Goal: Task Accomplishment & Management: Manage account settings

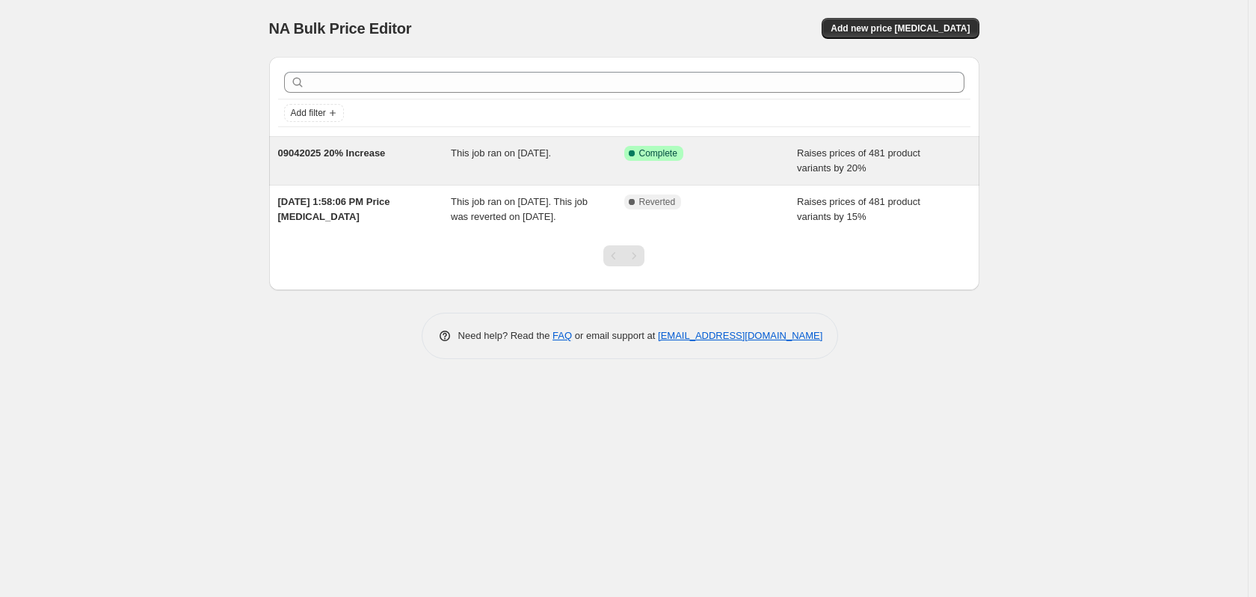
click at [551, 153] on span "This job ran on [DATE]." at bounding box center [501, 152] width 100 height 11
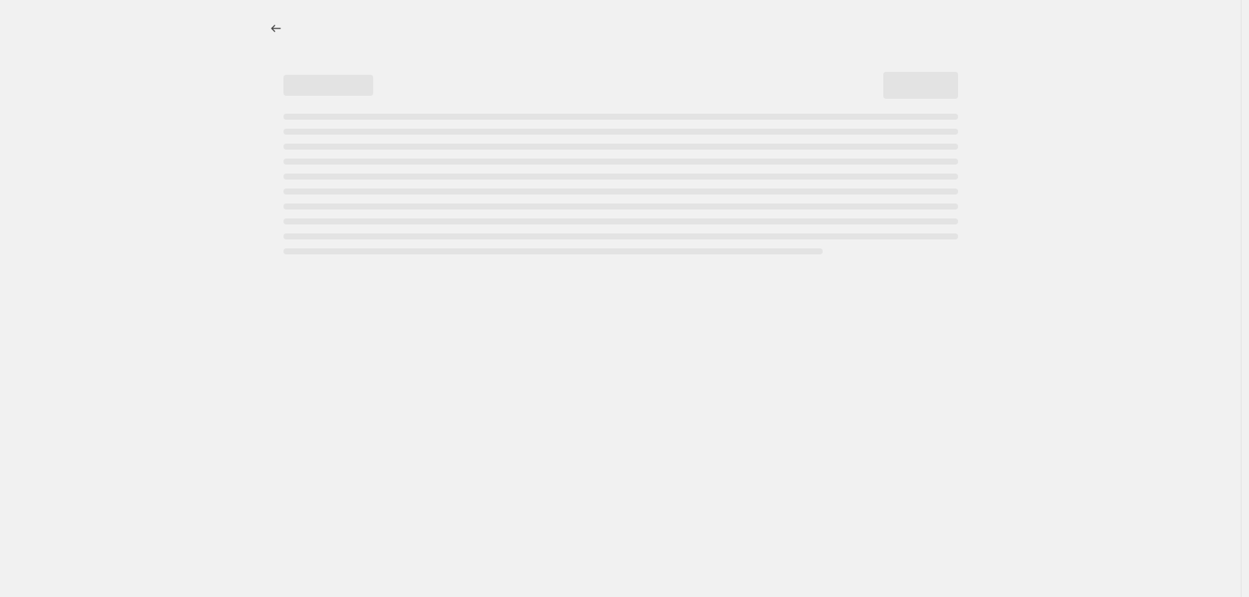
select select "percentage"
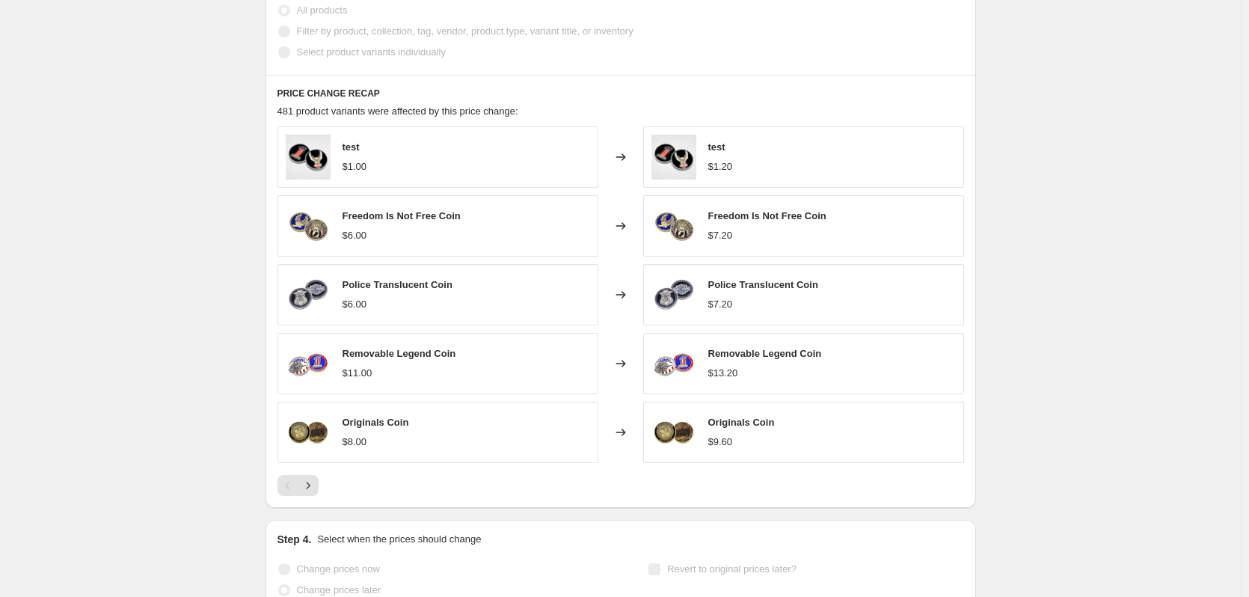
scroll to position [972, 0]
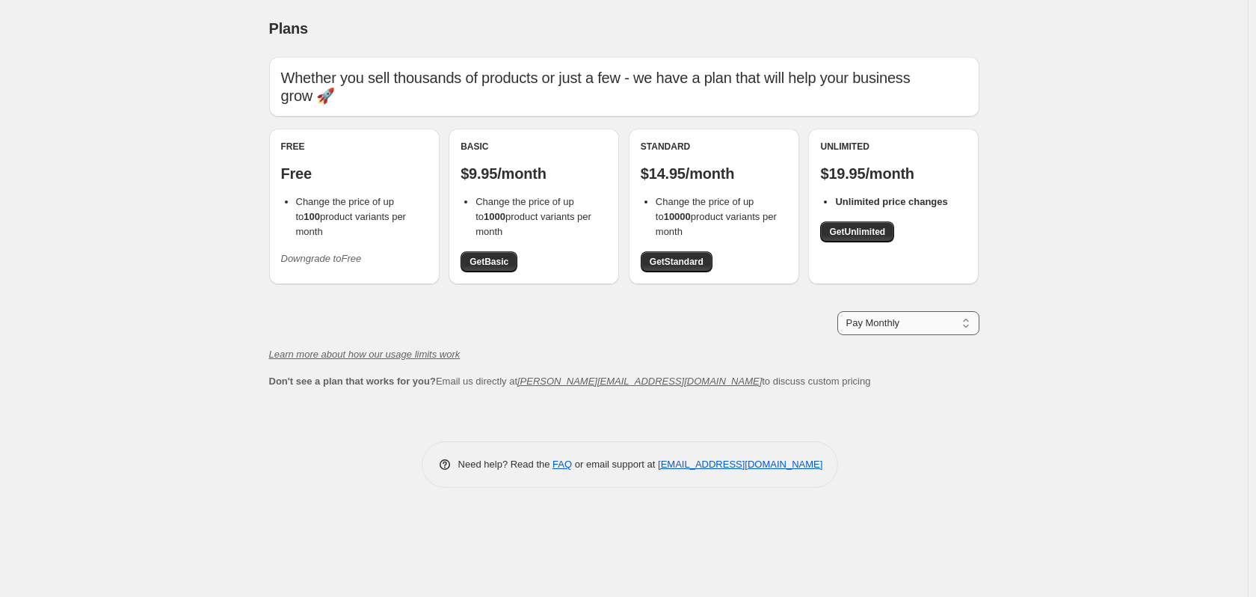
click at [970, 319] on select "Pay Monthly Pay Yearly (Save 16%)" at bounding box center [909, 323] width 142 height 24
click at [1049, 289] on div "Plans. This page is ready Plans Whether you sell thousands of products or just …" at bounding box center [624, 298] width 1248 height 597
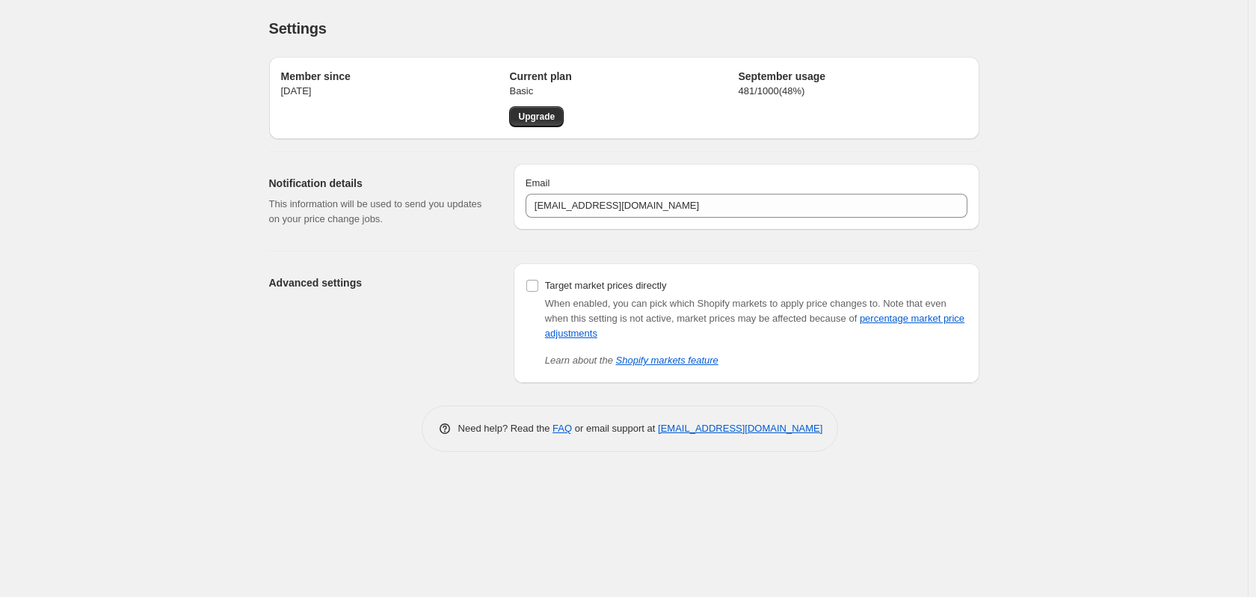
click at [559, 78] on h2 "Current plan" at bounding box center [623, 76] width 229 height 15
click at [799, 71] on div "Member since [DATE] Current plan Basic Upgrade September usage 481 / 1000 ( 48 …" at bounding box center [624, 98] width 710 height 82
click at [795, 79] on h2 "September usage" at bounding box center [852, 76] width 229 height 15
click at [787, 84] on p "481 / 1000 ( 48 %)" at bounding box center [852, 91] width 229 height 15
click at [761, 85] on p "481 / 1000 ( 48 %)" at bounding box center [852, 91] width 229 height 15
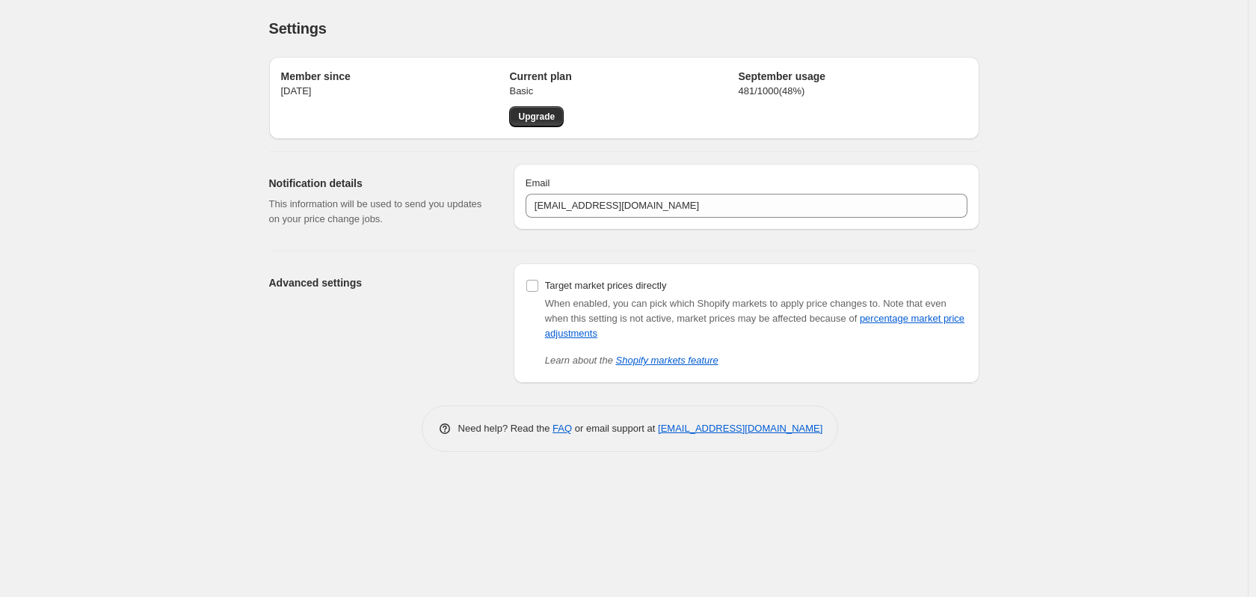
drag, startPoint x: 761, startPoint y: 87, endPoint x: 686, endPoint y: 155, distance: 100.6
click at [761, 92] on p "481 / 1000 ( 48 %)" at bounding box center [852, 91] width 229 height 15
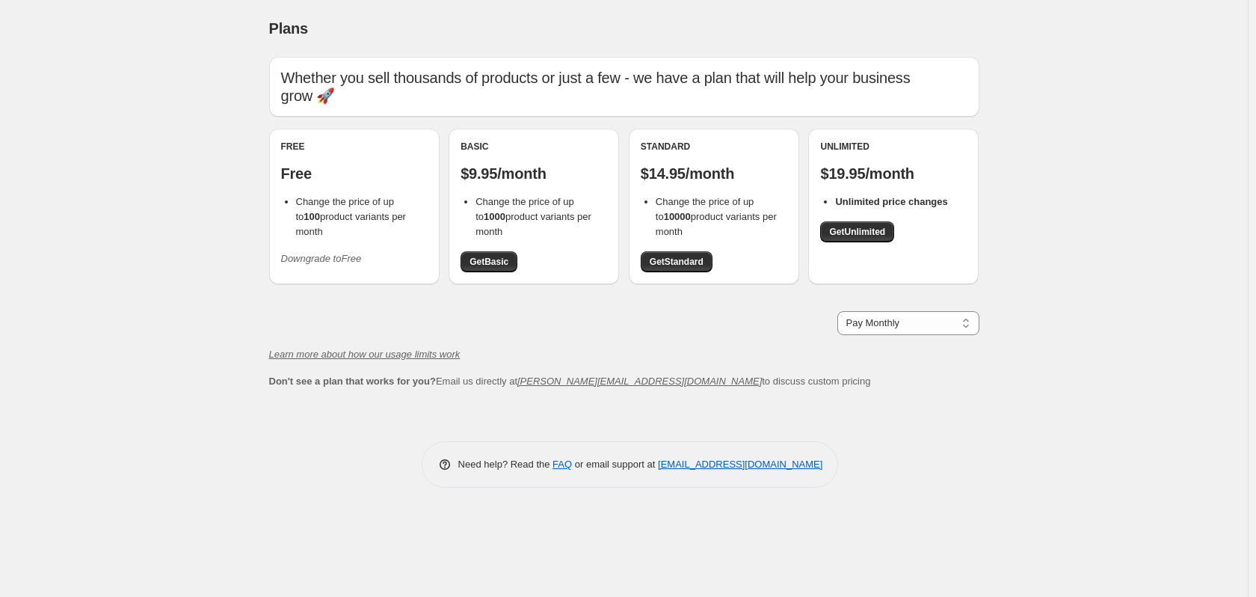
click at [346, 253] on icon "Downgrade to Free" at bounding box center [321, 258] width 81 height 11
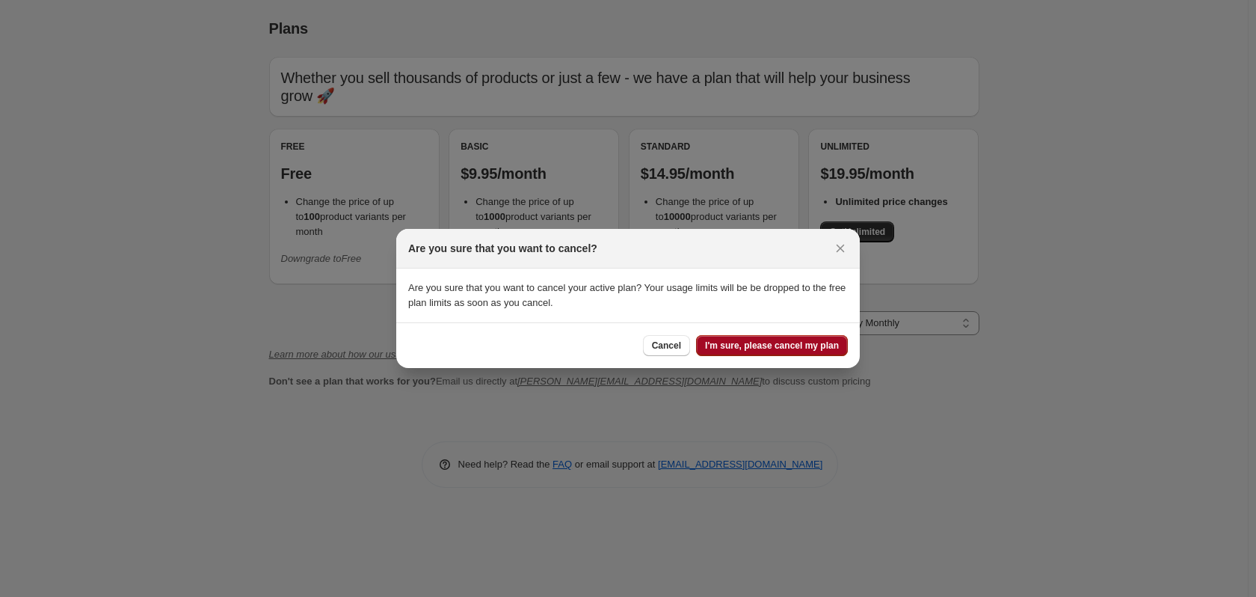
click at [741, 350] on span "I'm sure, please cancel my plan" at bounding box center [772, 345] width 134 height 12
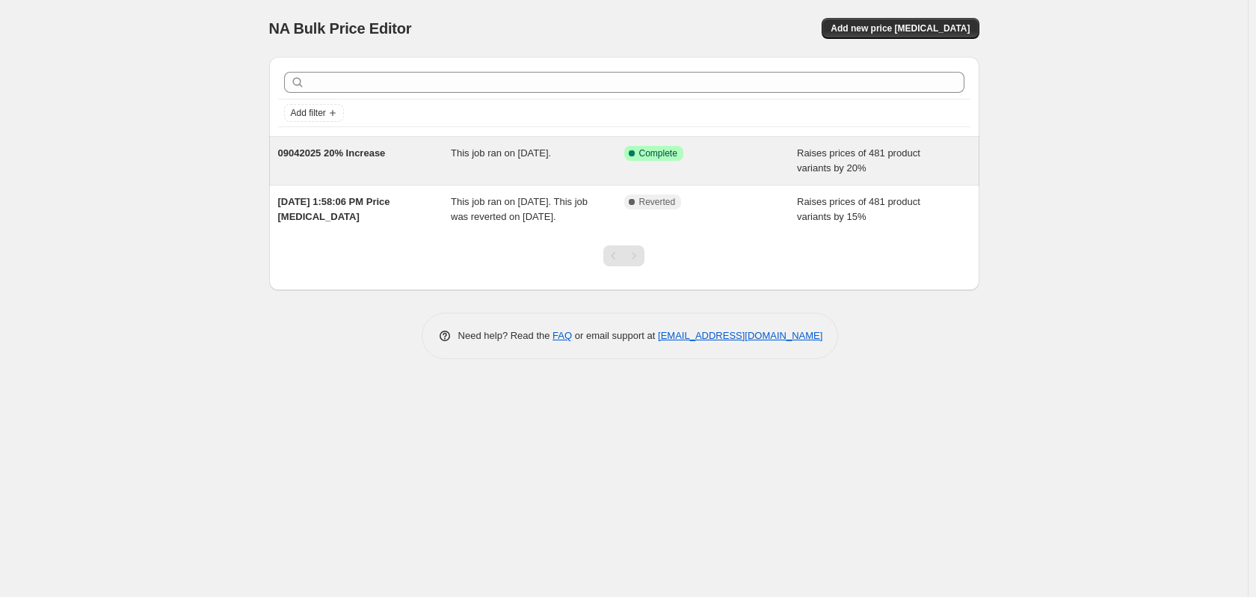
click at [601, 159] on div "This job ran on [DATE]." at bounding box center [537, 161] width 173 height 30
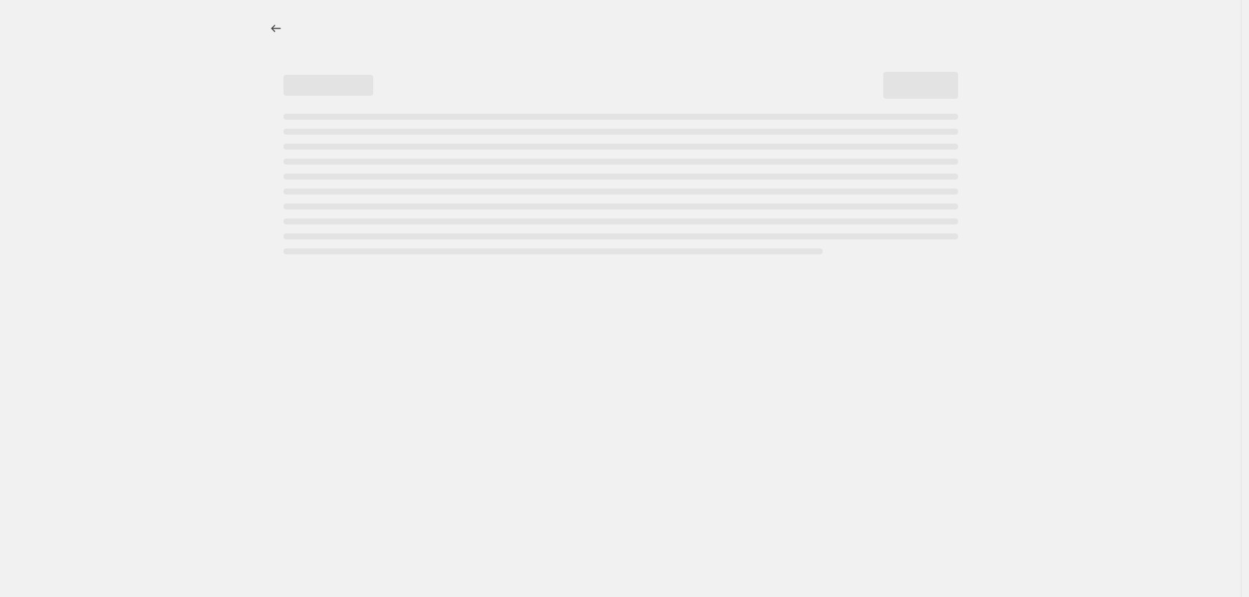
select select "percentage"
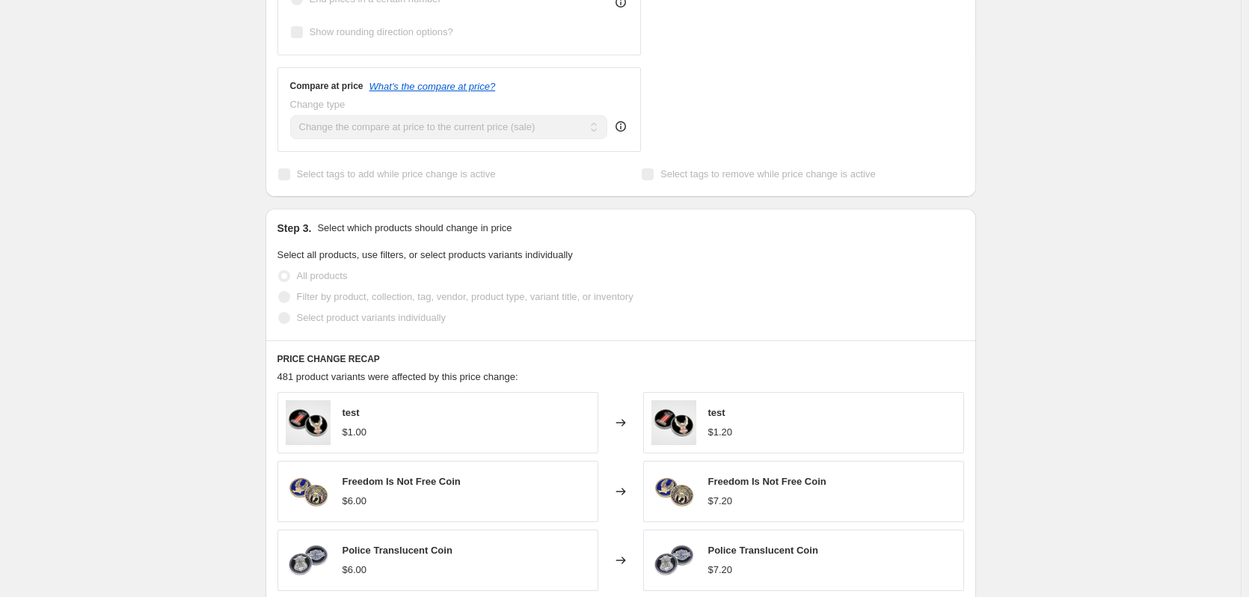
scroll to position [897, 0]
